Goal: Transaction & Acquisition: Purchase product/service

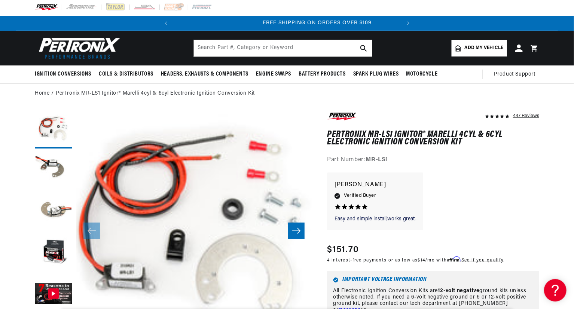
scroll to position [0, 227]
click at [475, 45] on span "Add my vehicle" at bounding box center [484, 48] width 39 height 7
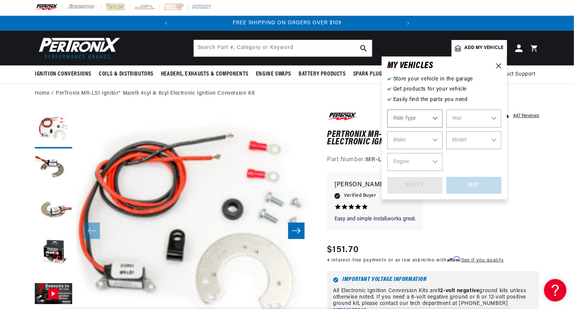
select select "Automotive"
click at [437, 117] on select "Automotive Agricultural Industrial Marine Motorcycle" at bounding box center [414, 119] width 55 height 18
click at [387, 110] on select "Automotive Agricultural Industrial Marine Motorcycle" at bounding box center [414, 119] width 55 height 18
click at [464, 125] on select "Year 2024 2023 2022 2021 2020 2019 2018 2017 2016 2015 2014 2013 2012 2011 2010…" at bounding box center [473, 119] width 55 height 18
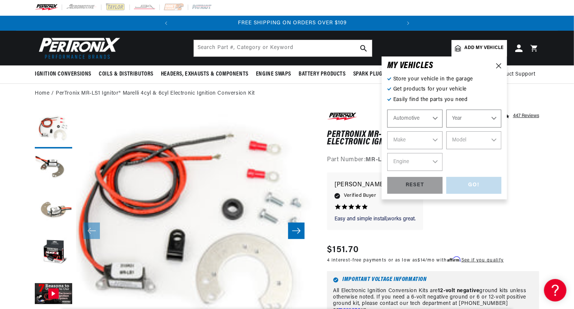
scroll to position [0, 227]
select select "1976"
click at [446, 110] on select "Year 2024 2023 2022 2021 2020 2019 2018 2017 2016 2015 2014 2013 2012 2011 2010…" at bounding box center [473, 119] width 55 height 18
select select "1976"
click at [434, 135] on select "Make Alfa Romeo American Motors Audi Avanti BMW Buick Cadillac Checker Chevrole…" at bounding box center [414, 140] width 55 height 18
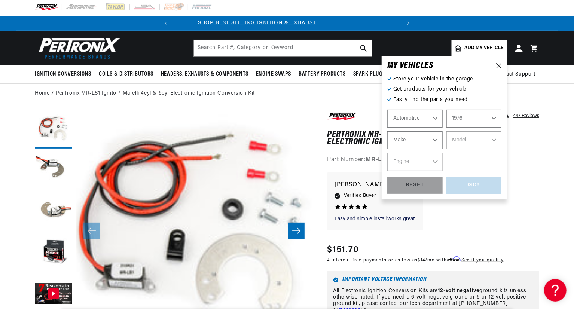
scroll to position [0, 0]
select select "Fiat"
click at [387, 131] on select "Make Alfa Romeo American Motors Audi Avanti BMW Buick Cadillac Checker Chevrole…" at bounding box center [414, 140] width 55 height 18
select select "Fiat"
click at [478, 131] on select "Model 124 125 Berlina 125 Special 127 Berlina 131 132 Berlina 132 GL 238B 241 T…" at bounding box center [473, 140] width 55 height 18
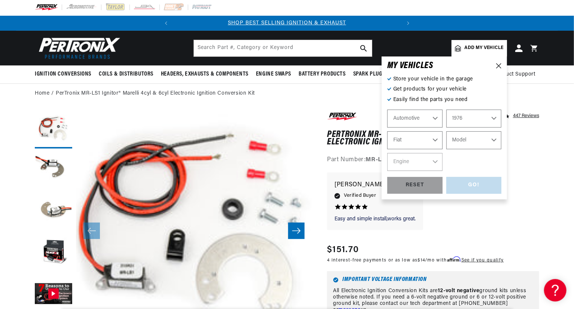
select select "132-Berlina"
click at [446, 131] on select "Model 124 125 Berlina 125 Special 127 Berlina 131 132 Berlina 132 GL 238B 241 T…" at bounding box center [473, 140] width 55 height 18
select select "132-Berlina"
click at [429, 165] on select "Engine 4" at bounding box center [414, 162] width 55 height 18
select select "4"
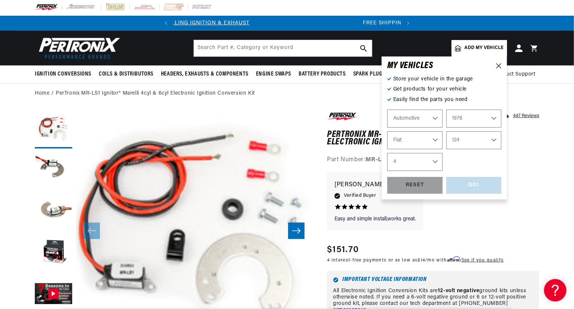
click at [387, 153] on select "Engine 4" at bounding box center [414, 162] width 55 height 18
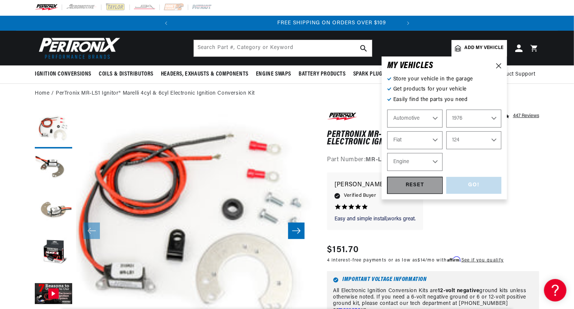
select select "4"
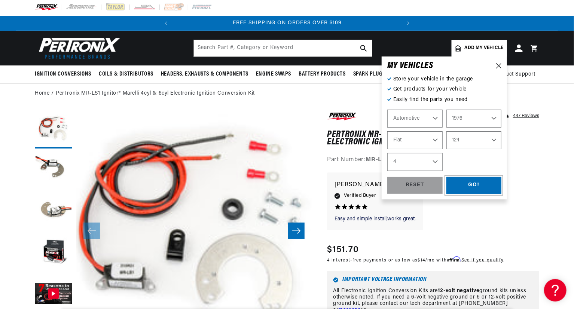
click at [463, 189] on div "GO!" at bounding box center [473, 185] width 55 height 17
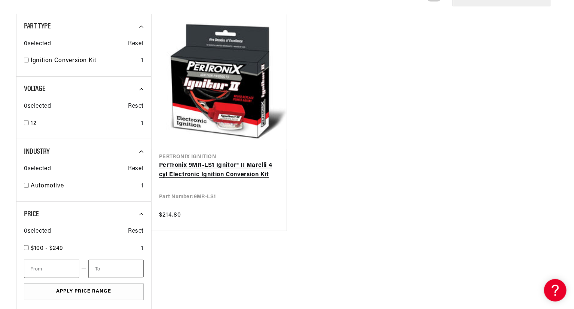
scroll to position [0, 227]
click at [217, 168] on link "PerTronix 9MR-LS1 Ignitor® II Marelli 4 cyl Electronic Ignition Conversion Kit" at bounding box center [219, 170] width 120 height 19
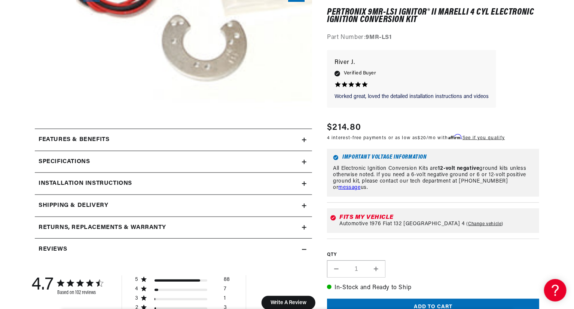
click at [380, 160] on h6 "Important Voltage Information" at bounding box center [433, 158] width 200 height 6
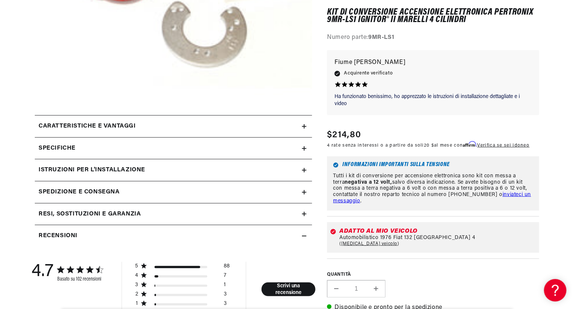
scroll to position [255, 0]
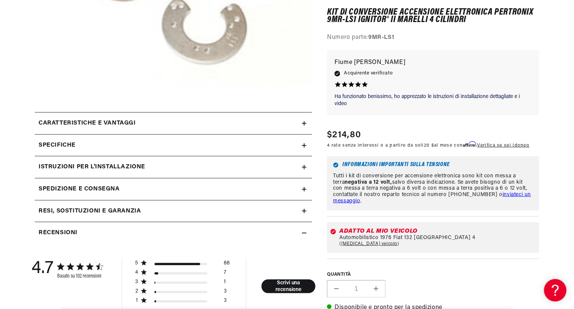
click at [309, 165] on summary "Istruzioni per l'installazione" at bounding box center [173, 167] width 277 height 22
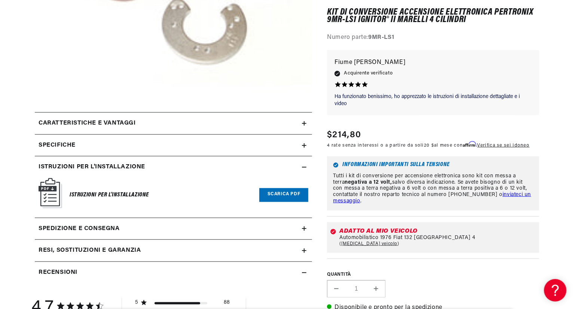
click at [281, 196] on link "Scarica PDF" at bounding box center [283, 195] width 49 height 14
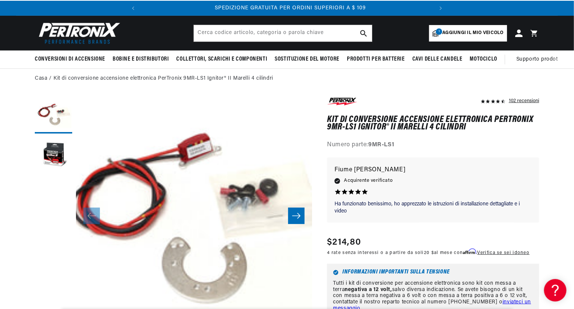
scroll to position [0, 291]
click at [453, 33] on font "Aggiungi il mio veicolo" at bounding box center [472, 33] width 61 height 4
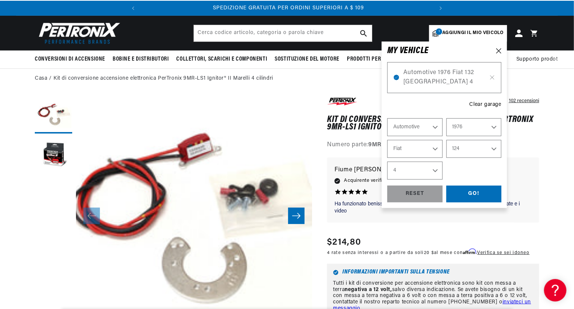
select select "Anno"
select select "Fare"
select select "Modello"
select select "Motore"
click at [492, 79] on icon at bounding box center [492, 77] width 6 height 6
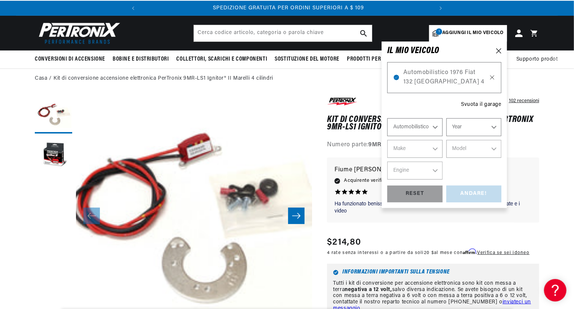
select select "1976"
select select "Fiat"
select select "132-Berlina"
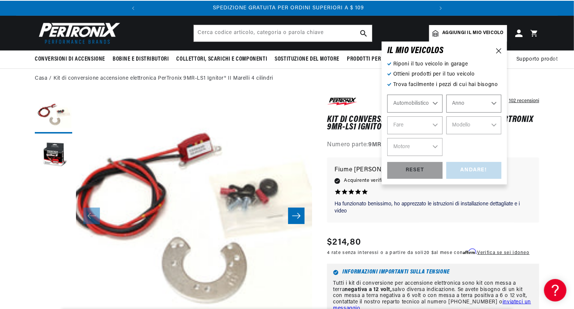
select select "Tipo di corsa"
select select "Anno"
select select "Fare"
select select "Modello"
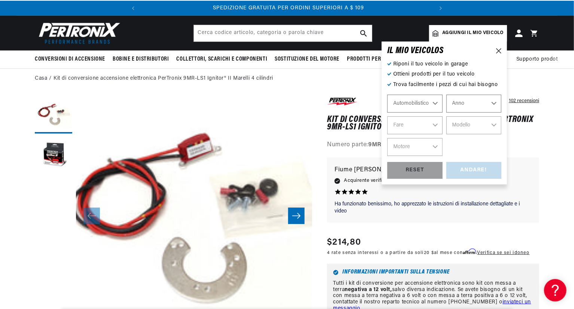
select select "Motore"
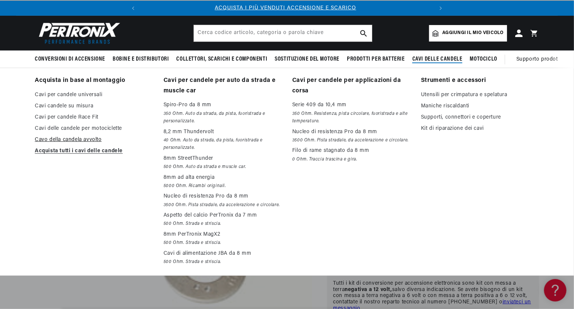
scroll to position [0, 0]
click at [79, 92] on link "Cavi per candele universali" at bounding box center [94, 95] width 118 height 9
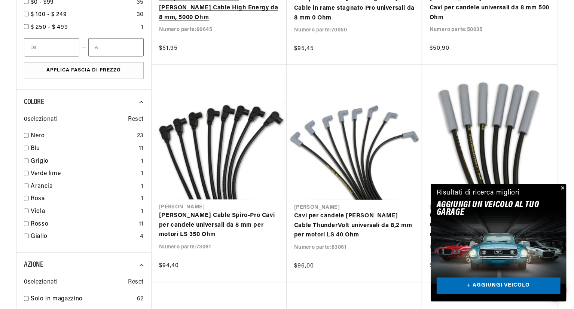
scroll to position [0, 291]
